Goal: Task Accomplishment & Management: Manage account settings

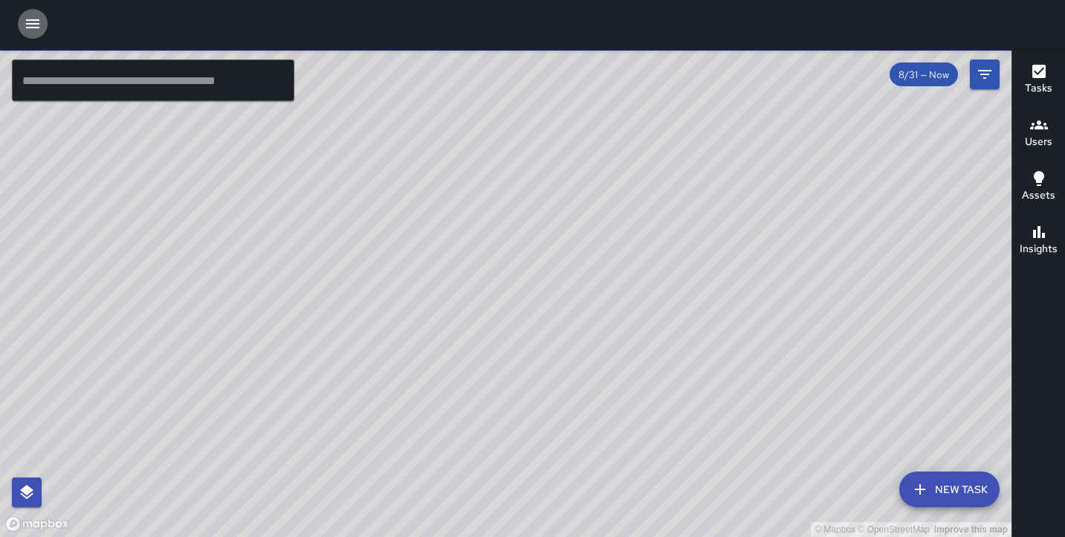
click at [25, 20] on icon "button" at bounding box center [33, 24] width 18 height 18
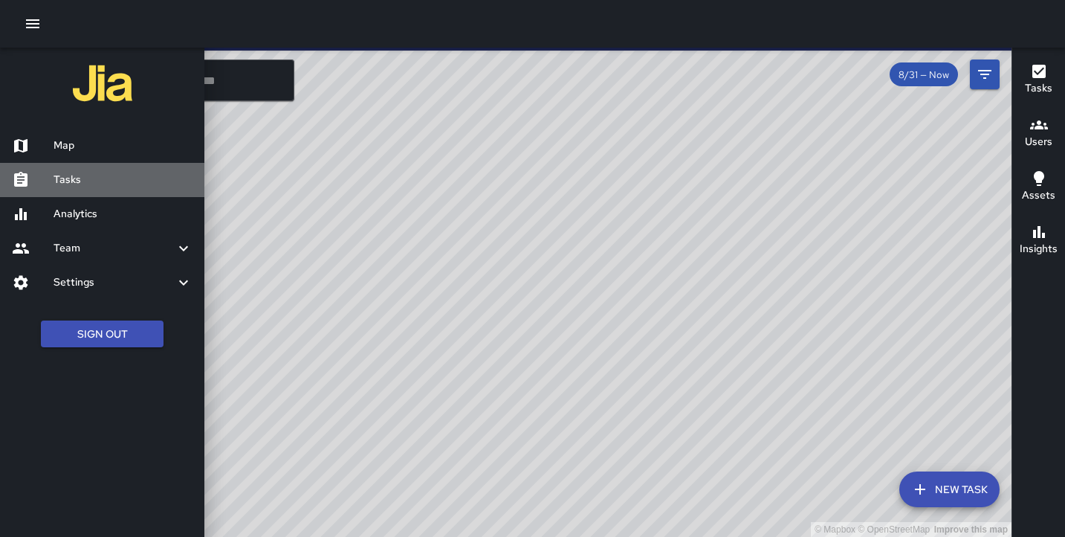
click at [85, 172] on h6 "Tasks" at bounding box center [123, 180] width 139 height 16
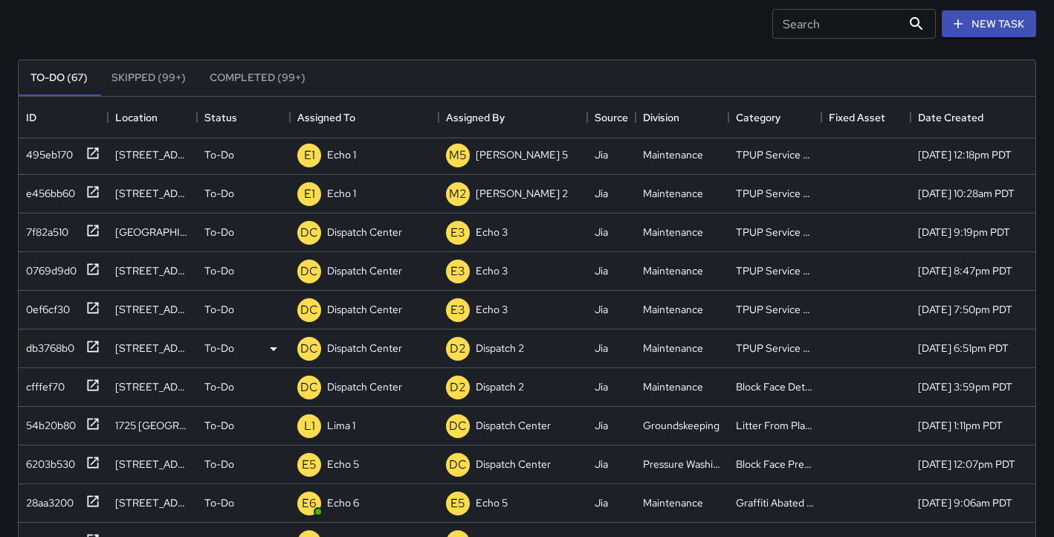
scroll to position [3, 0]
click at [40, 346] on div "db3768b0" at bounding box center [47, 344] width 54 height 21
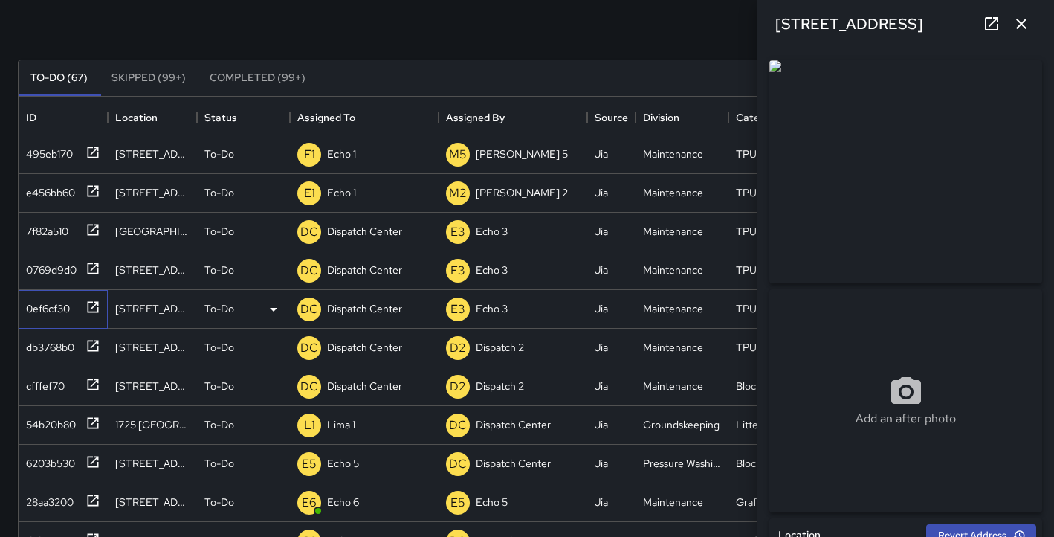
click at [52, 310] on div "0ef6cf30" at bounding box center [45, 305] width 50 height 21
click at [1025, 22] on icon "button" at bounding box center [1021, 24] width 18 height 18
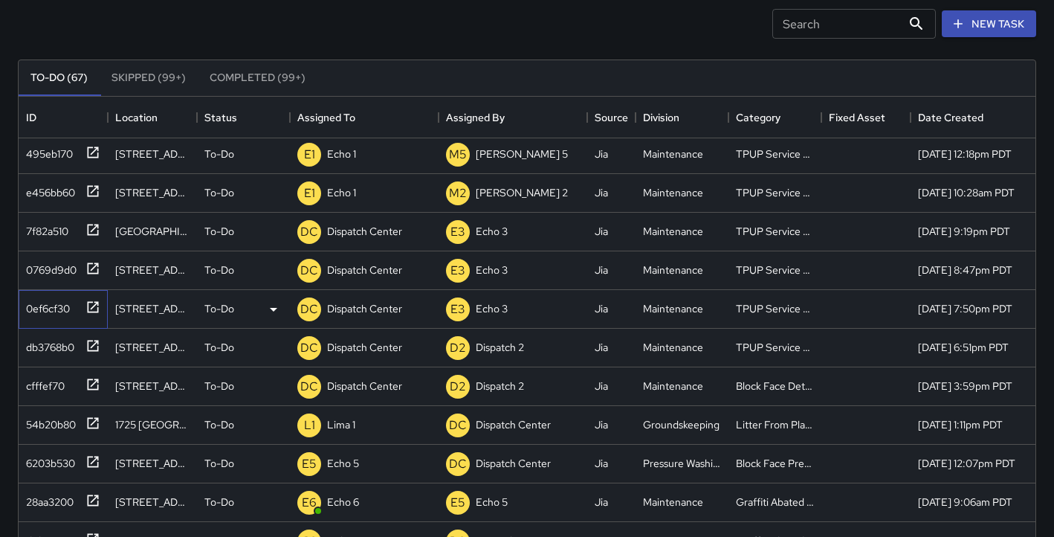
click at [42, 305] on div "0ef6cf30" at bounding box center [45, 305] width 50 height 21
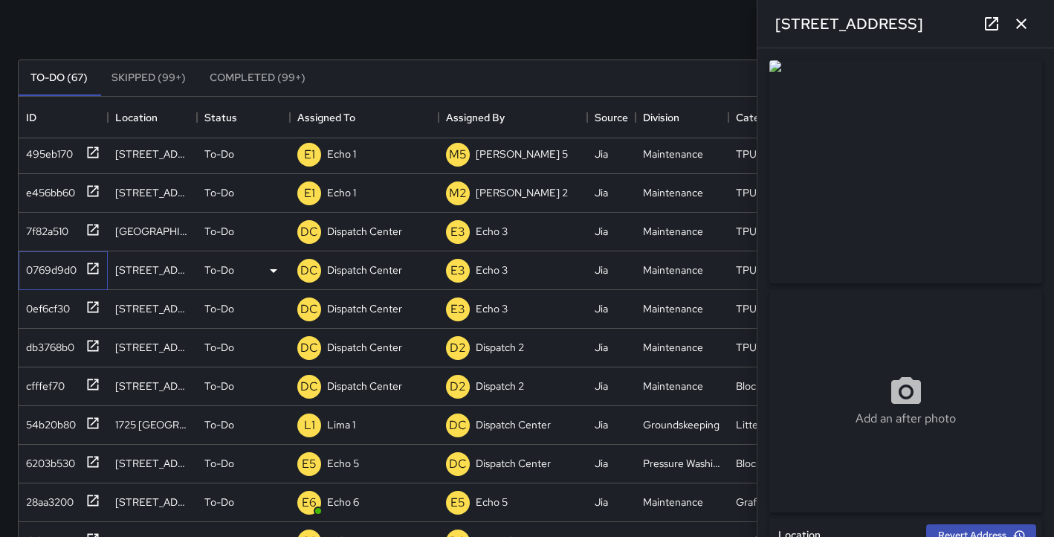
click at [60, 271] on div "0769d9d0" at bounding box center [48, 266] width 56 height 21
click at [1023, 22] on icon "button" at bounding box center [1021, 24] width 10 height 10
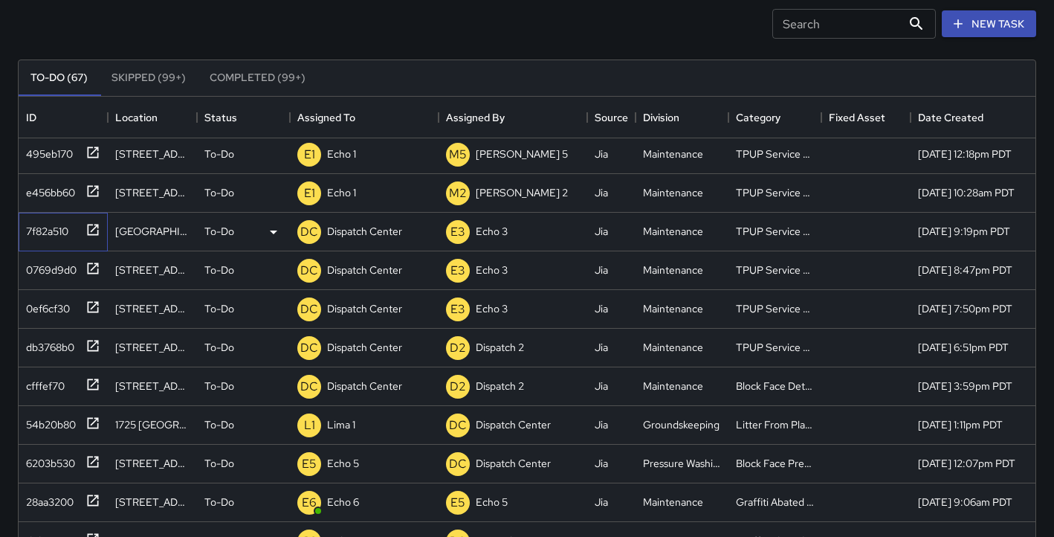
click at [33, 232] on div "7f82a510" at bounding box center [44, 228] width 48 height 21
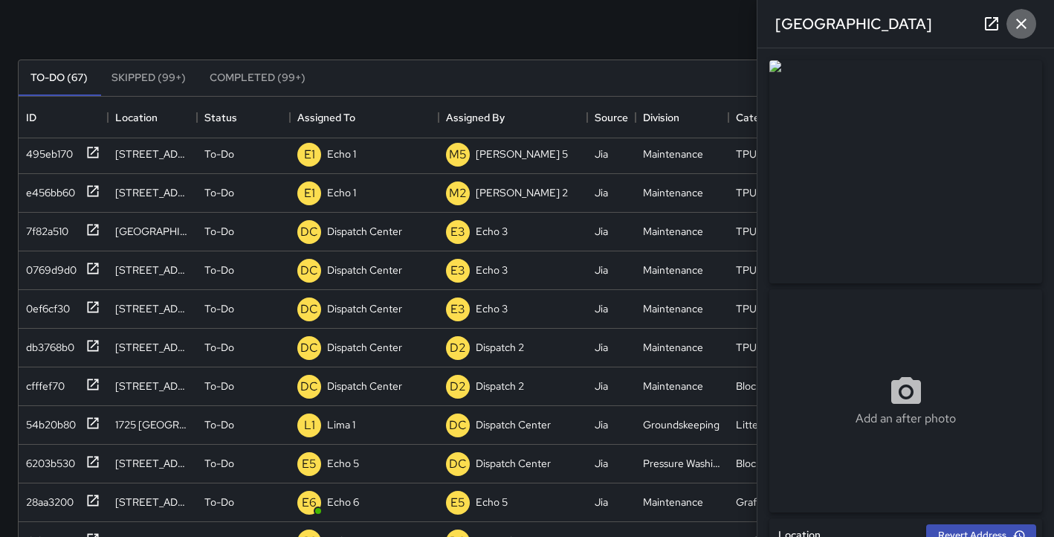
click at [1022, 27] on icon "button" at bounding box center [1021, 24] width 18 height 18
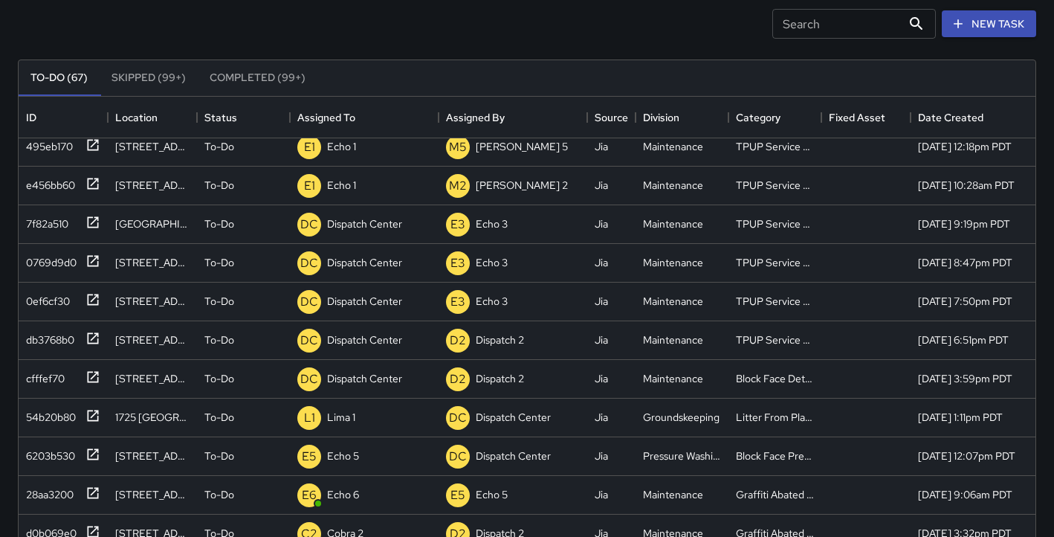
scroll to position [0, 0]
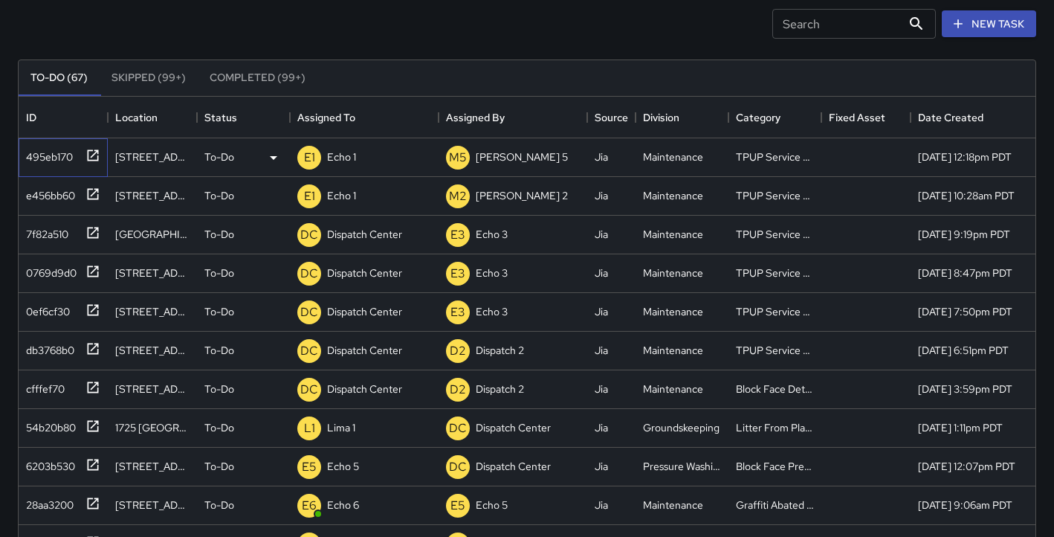
click at [48, 161] on div "495eb170" at bounding box center [46, 153] width 53 height 21
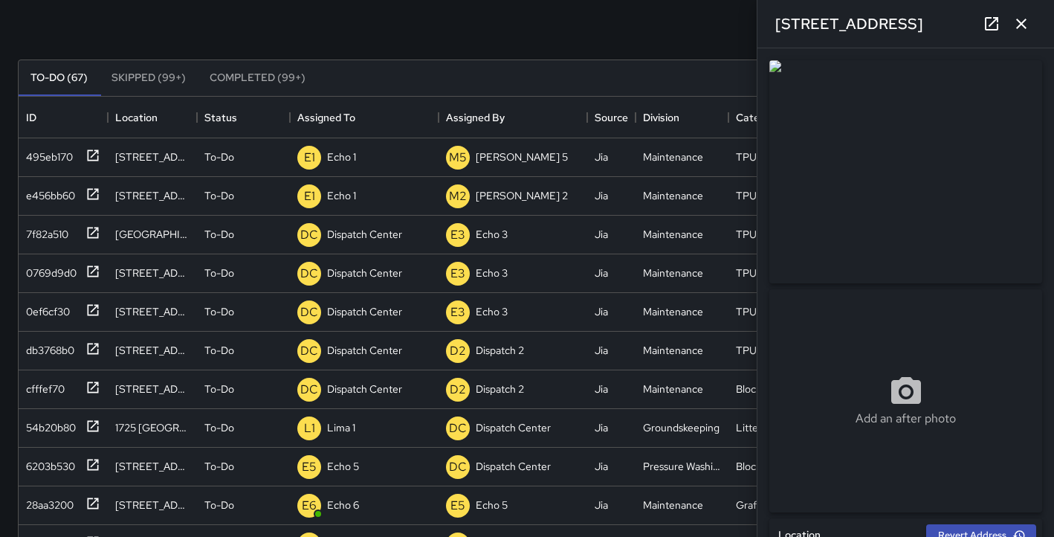
click at [1026, 25] on icon "button" at bounding box center [1021, 24] width 18 height 18
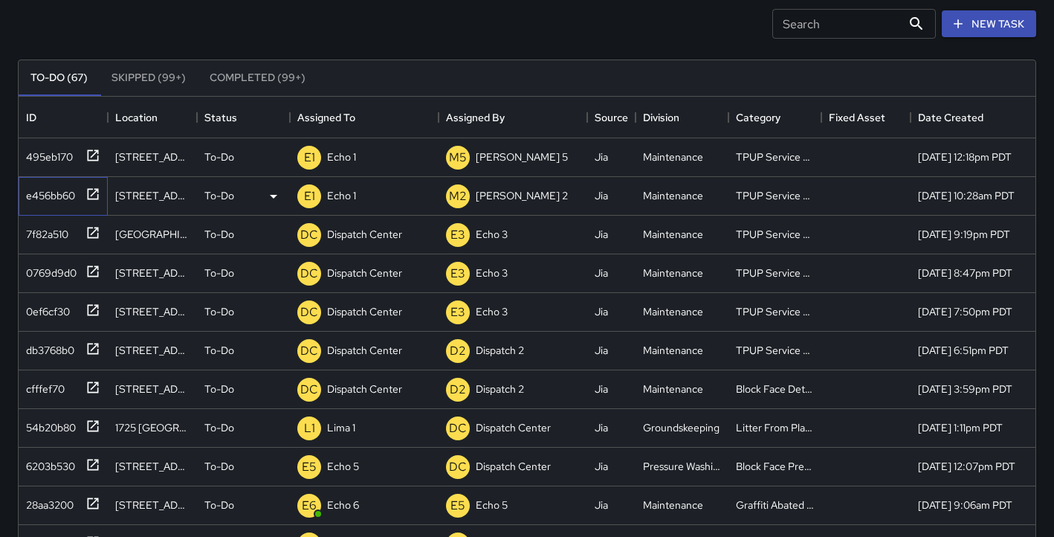
click at [39, 195] on div "e456bb60" at bounding box center [47, 192] width 55 height 21
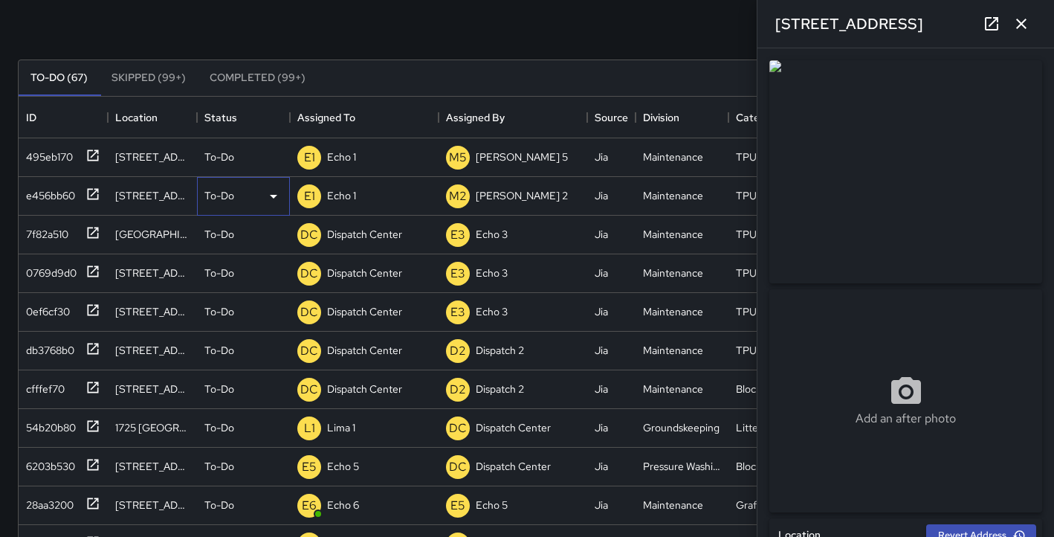
click at [269, 195] on icon at bounding box center [274, 196] width 18 height 18
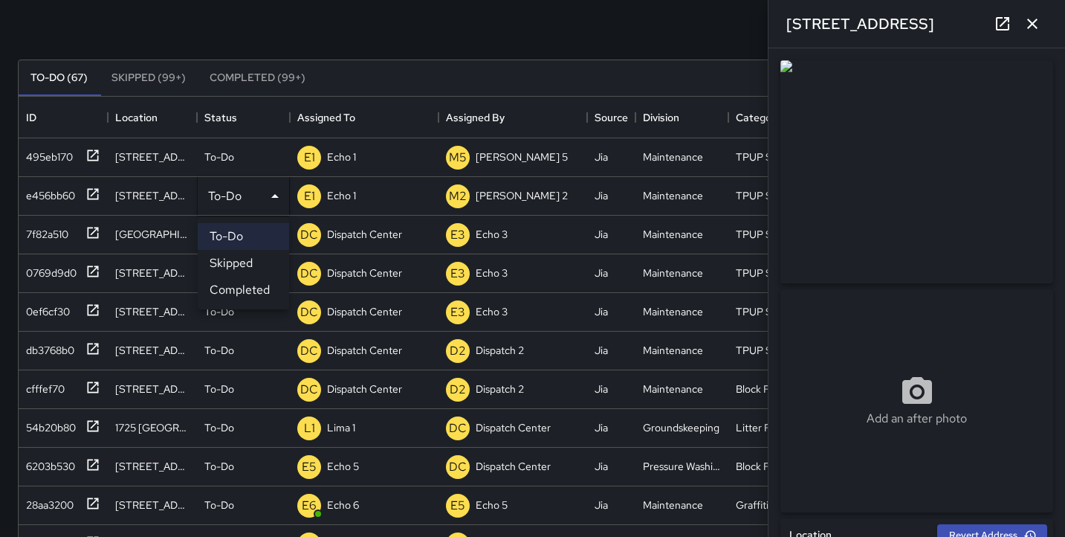
click at [255, 287] on li "Completed" at bounding box center [243, 289] width 91 height 27
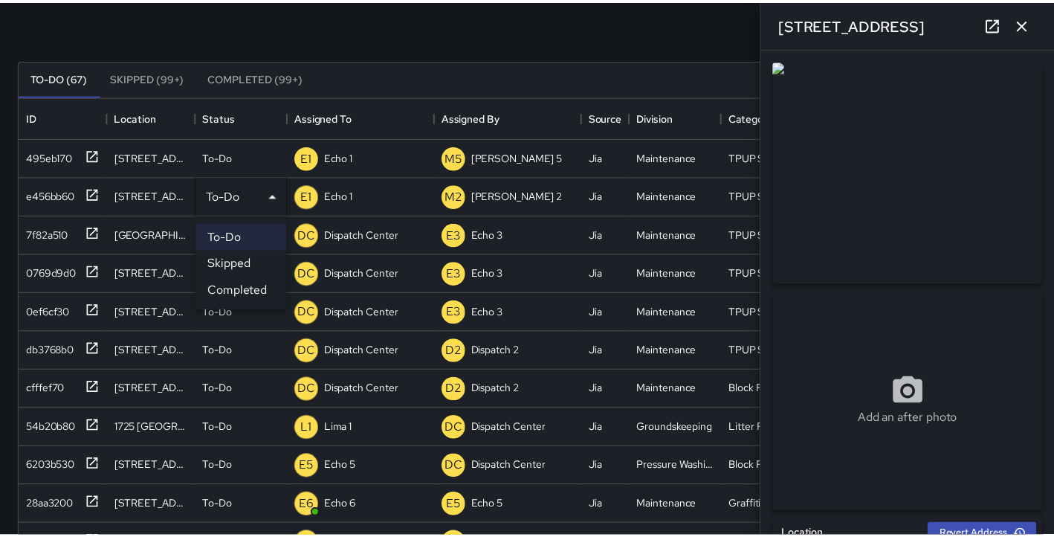
scroll to position [12, 12]
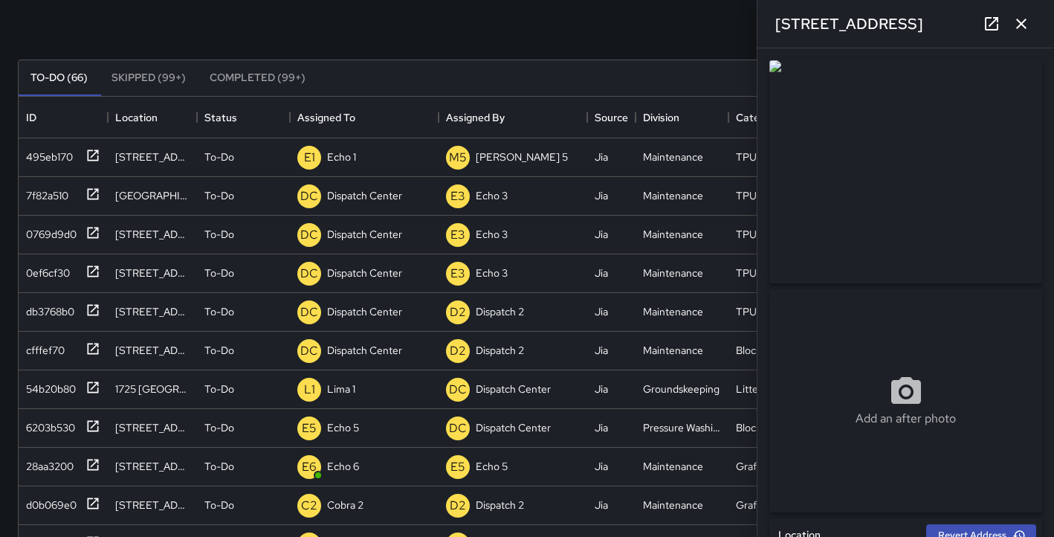
click at [1023, 26] on icon "button" at bounding box center [1021, 24] width 10 height 10
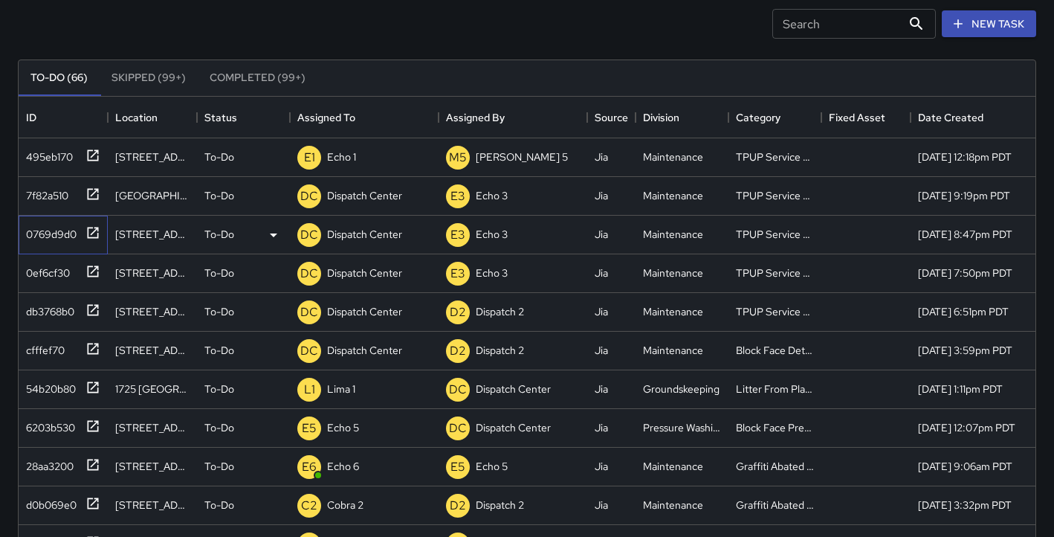
click at [45, 233] on div "0769d9d0" at bounding box center [48, 231] width 56 height 21
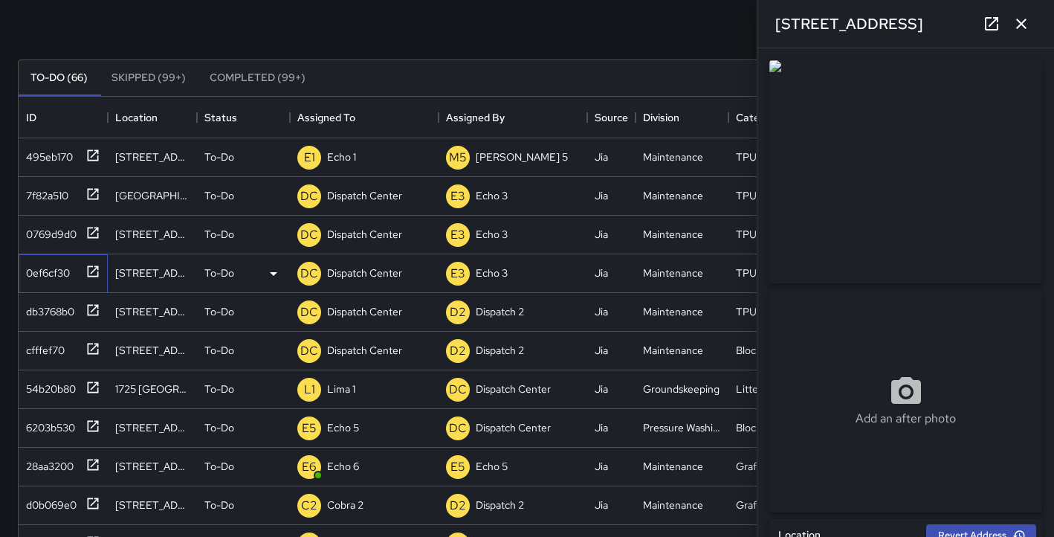
click at [60, 276] on div "0ef6cf30" at bounding box center [45, 269] width 50 height 21
click at [54, 194] on div "7f82a510" at bounding box center [44, 192] width 48 height 21
click at [1025, 21] on icon "button" at bounding box center [1021, 24] width 18 height 18
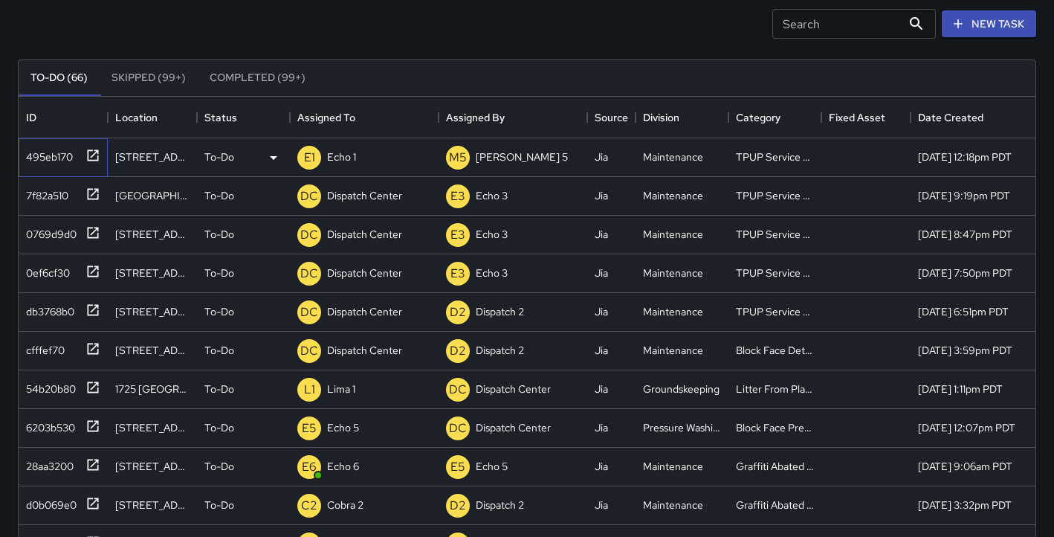
click at [44, 160] on div "495eb170" at bounding box center [46, 153] width 53 height 21
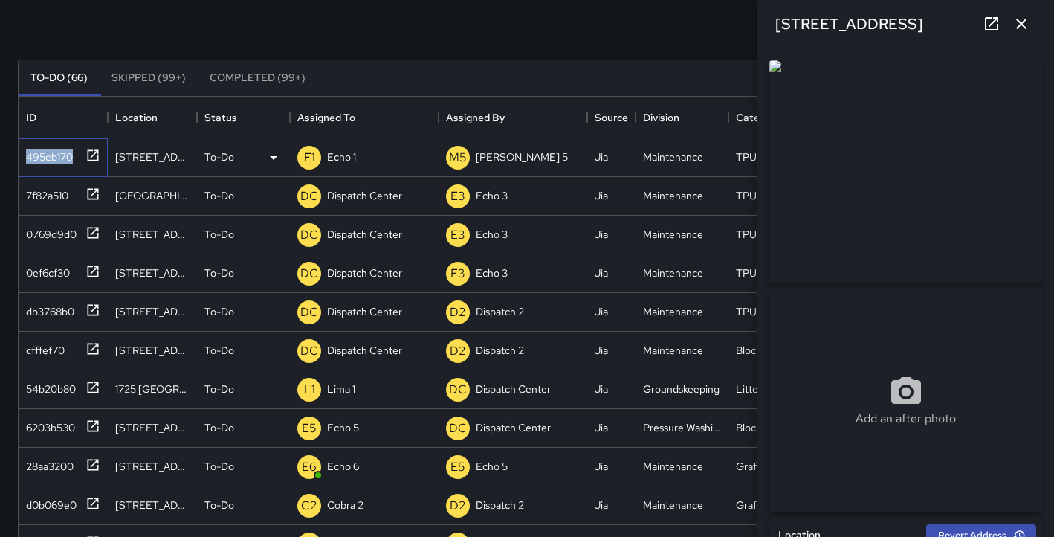
click at [44, 160] on div "495eb170" at bounding box center [46, 153] width 53 height 21
click at [1026, 26] on icon "button" at bounding box center [1021, 24] width 18 height 18
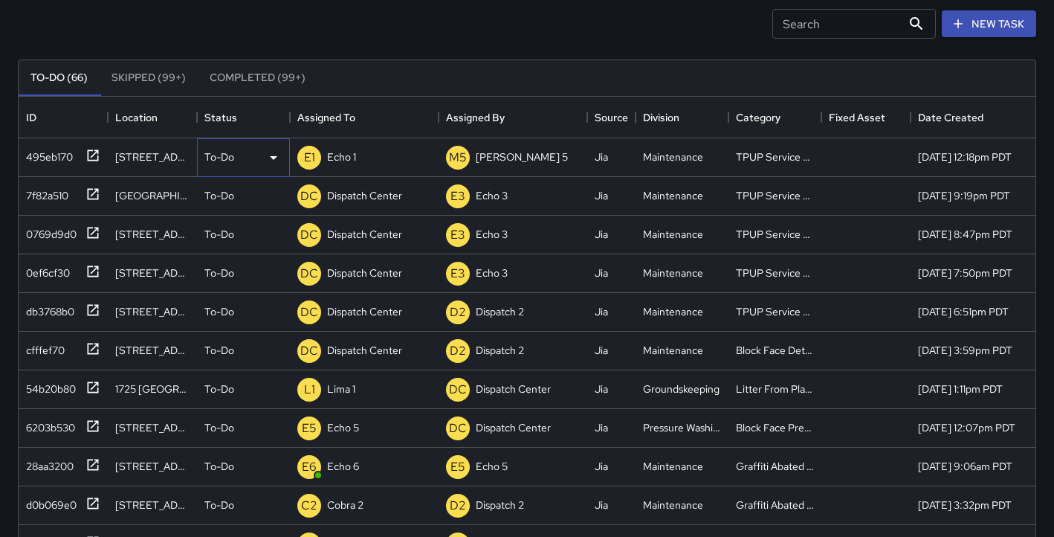
click at [275, 157] on icon at bounding box center [273, 158] width 7 height 4
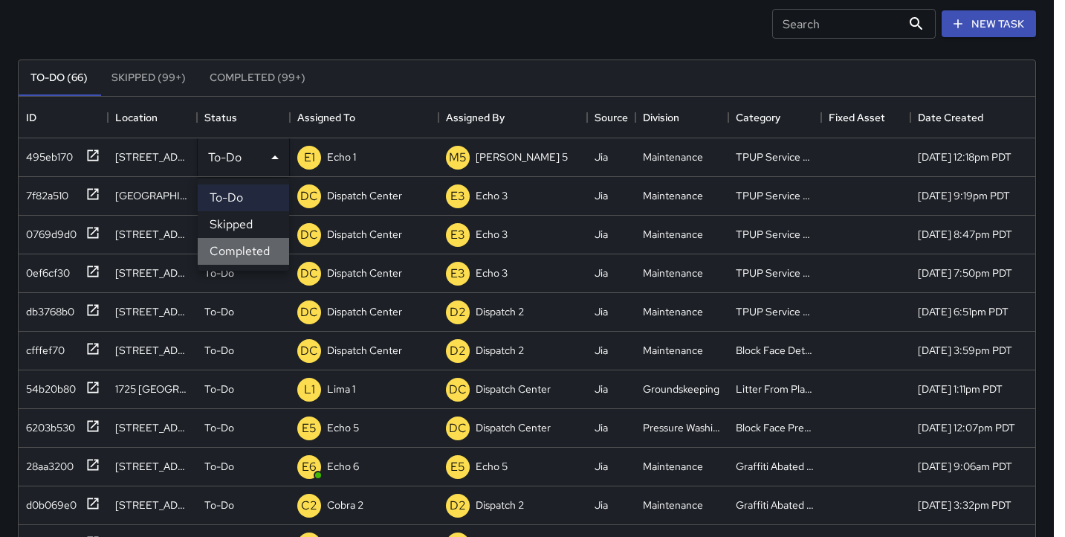
click at [250, 258] on li "Completed" at bounding box center [243, 251] width 91 height 27
